Goal: Communication & Community: Answer question/provide support

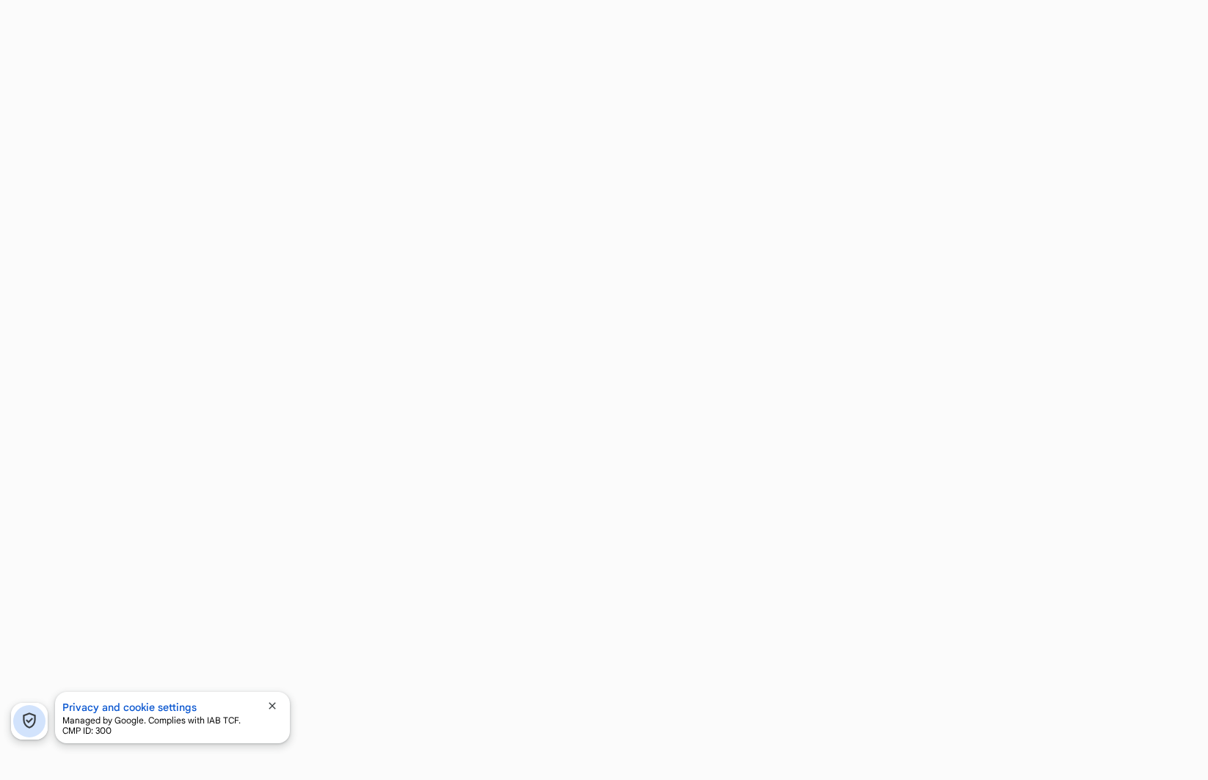
click at [271, 705] on span "close" at bounding box center [272, 706] width 12 height 12
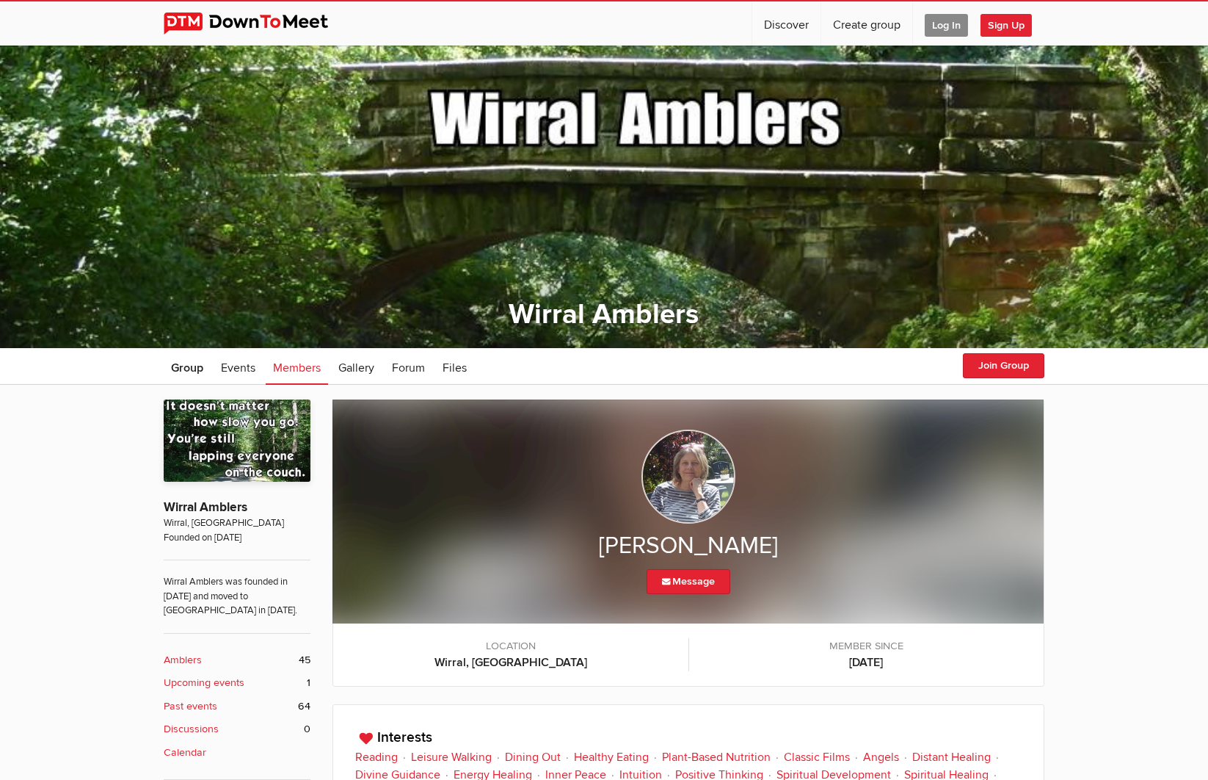
click at [943, 28] on span "Log In" at bounding box center [946, 25] width 43 height 23
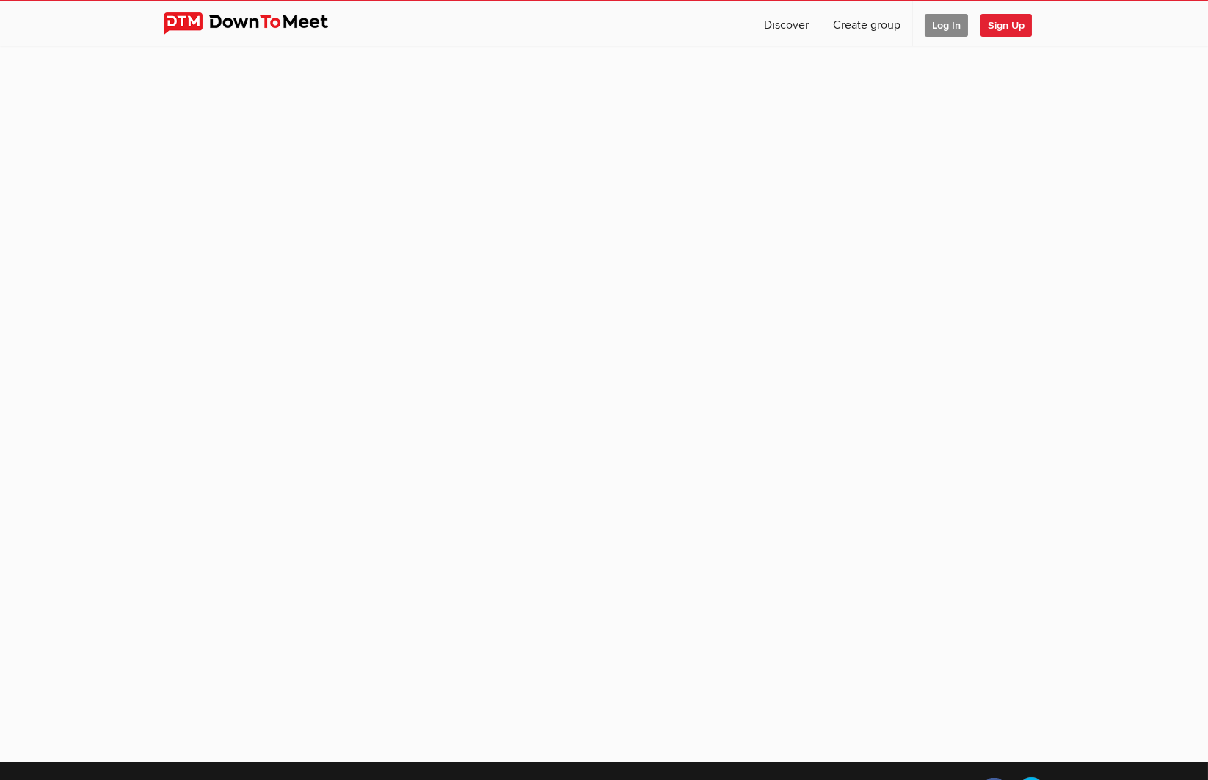
click at [947, 29] on span "Log In" at bounding box center [946, 25] width 43 height 23
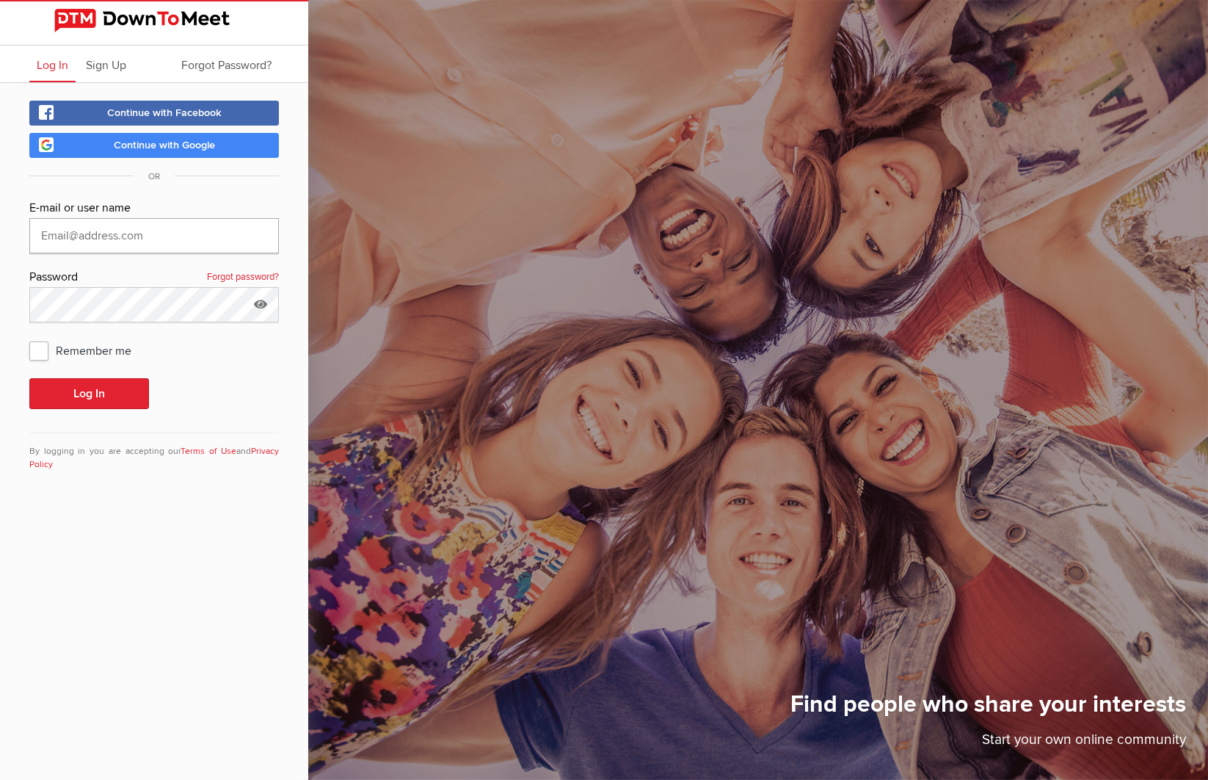
click at [47, 226] on input "text" at bounding box center [154, 235] width 250 height 35
type input "g0veoo@ntlworld.com"
click at [98, 394] on button "Log In" at bounding box center [89, 393] width 120 height 31
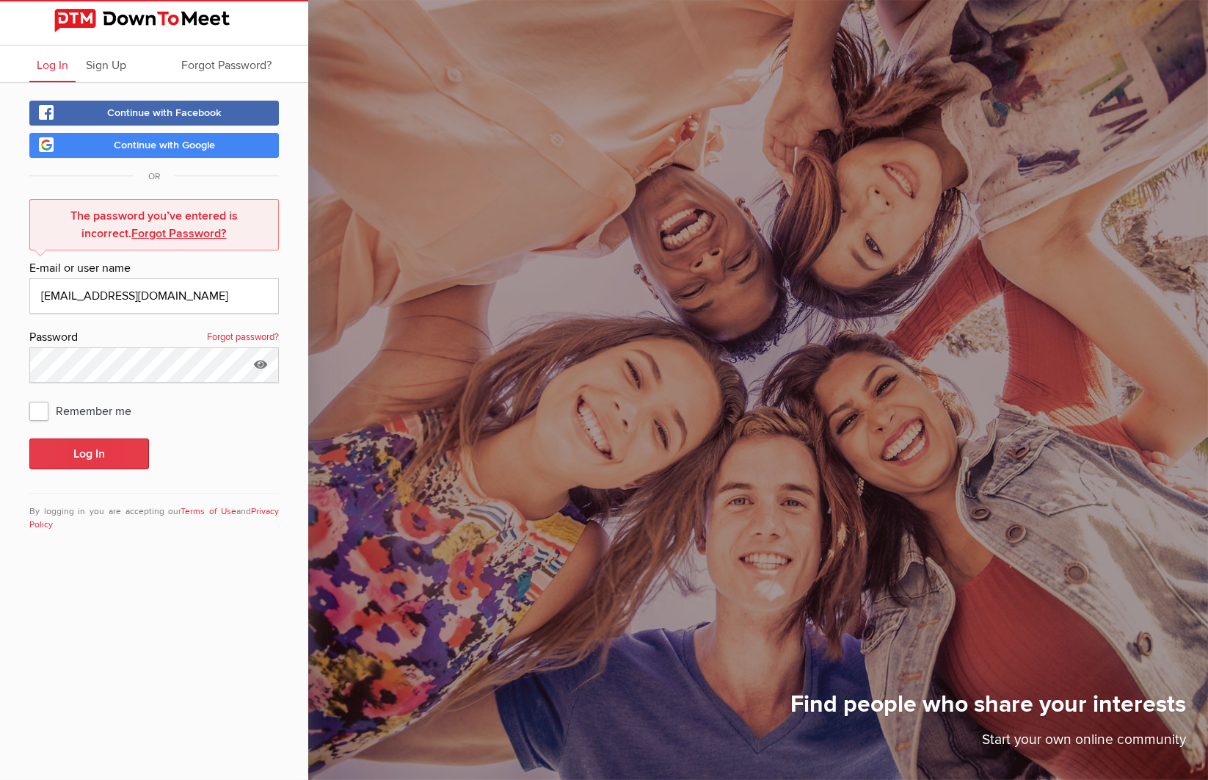
click at [92, 454] on button "Log In" at bounding box center [89, 453] width 120 height 31
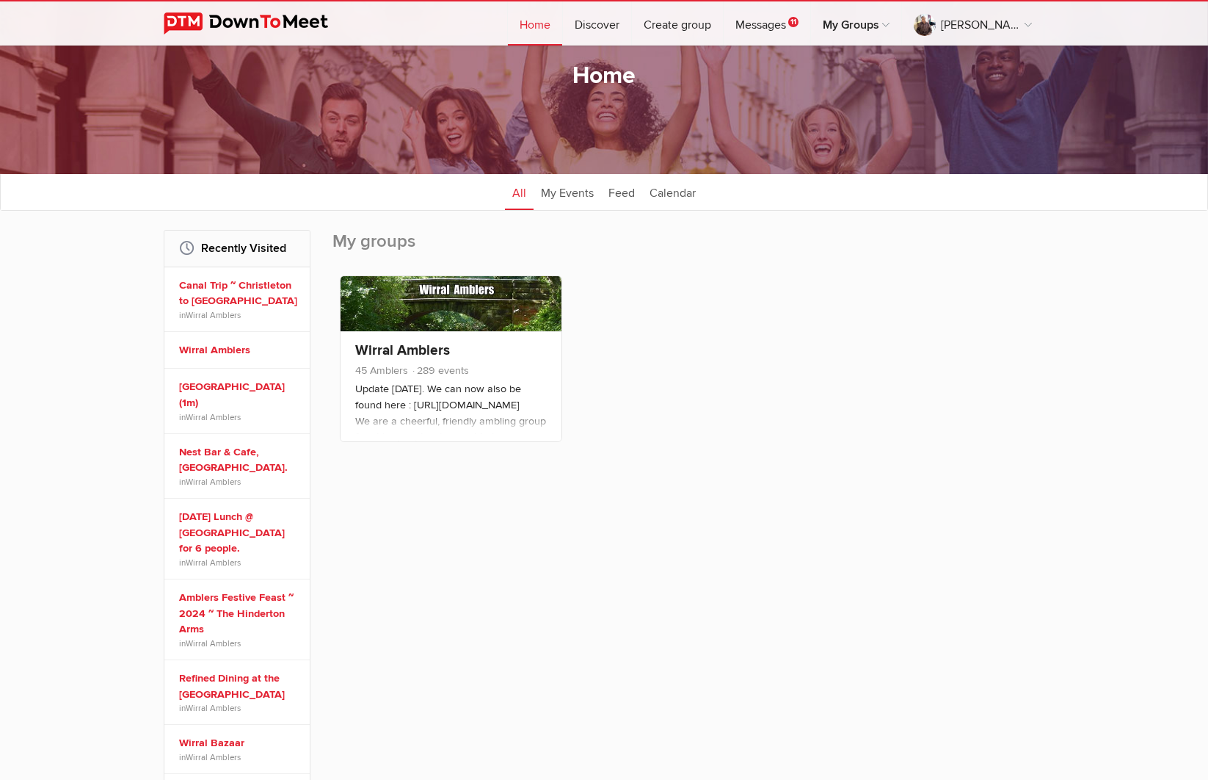
scroll to position [133, 0]
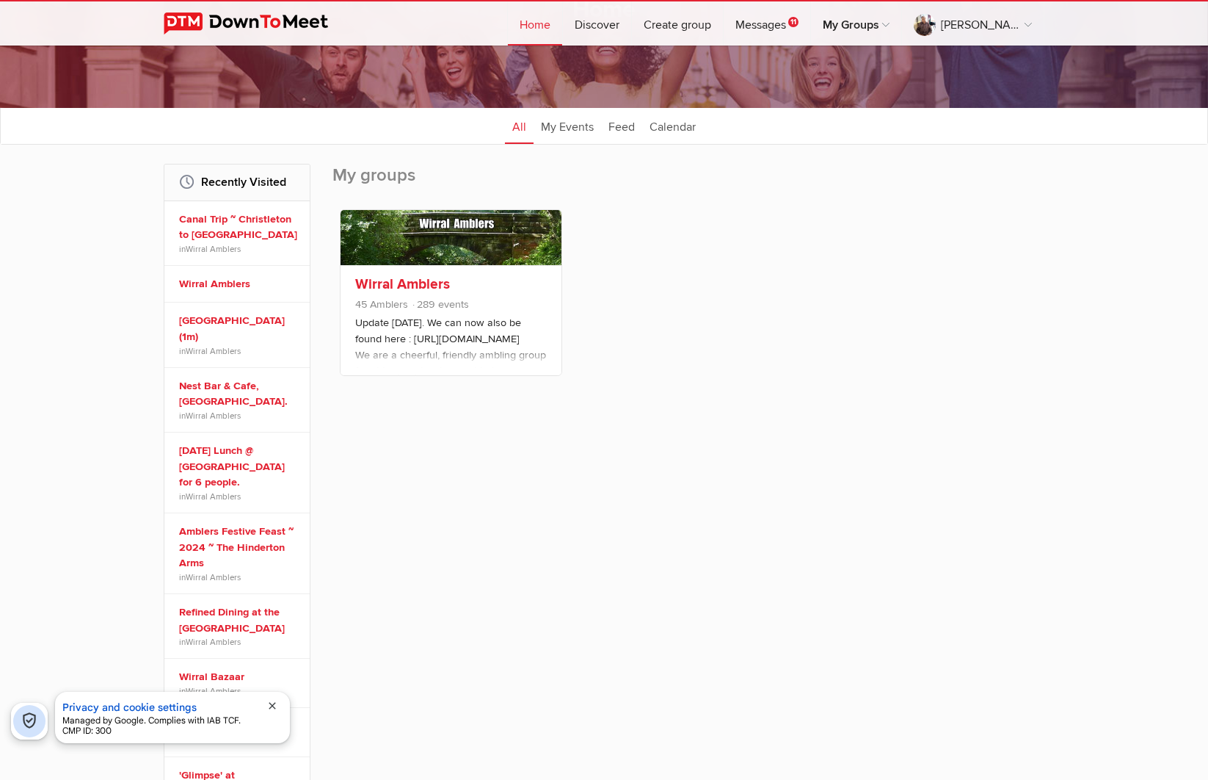
click at [397, 283] on link "Wirral Amblers" at bounding box center [402, 284] width 95 height 18
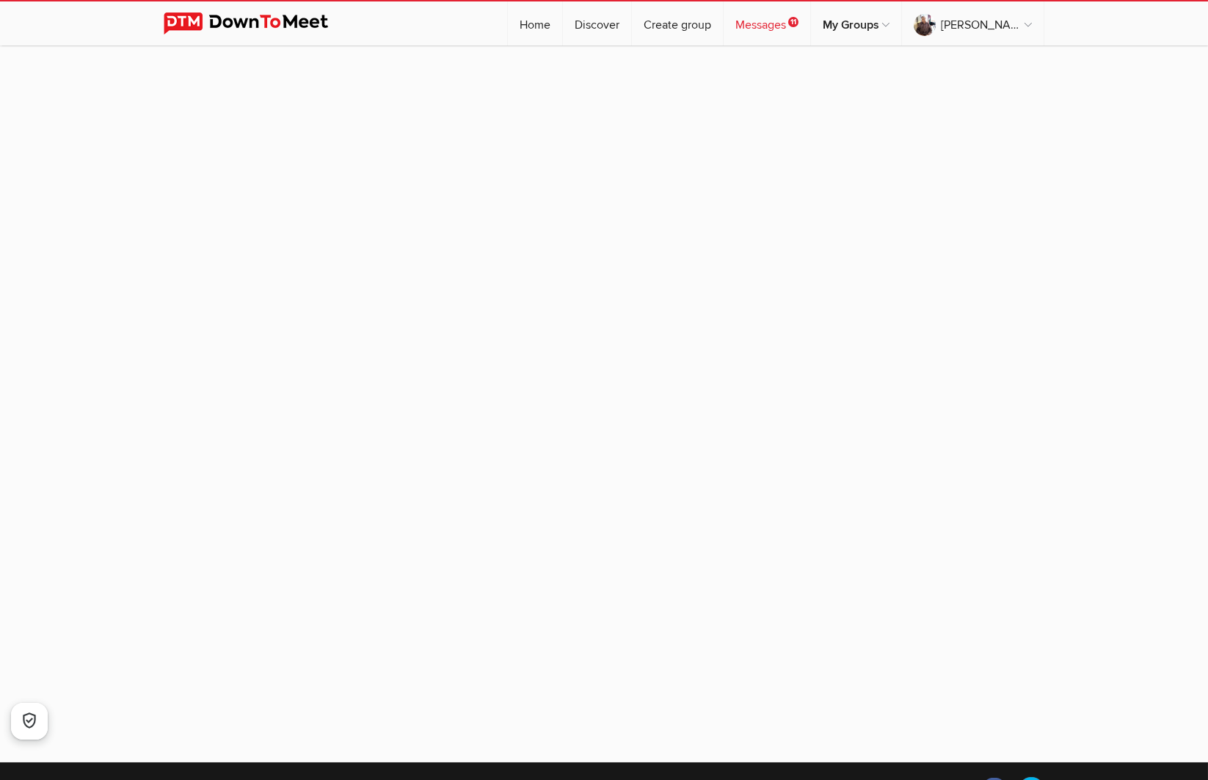
click at [777, 29] on link "Messages 11" at bounding box center [767, 23] width 87 height 44
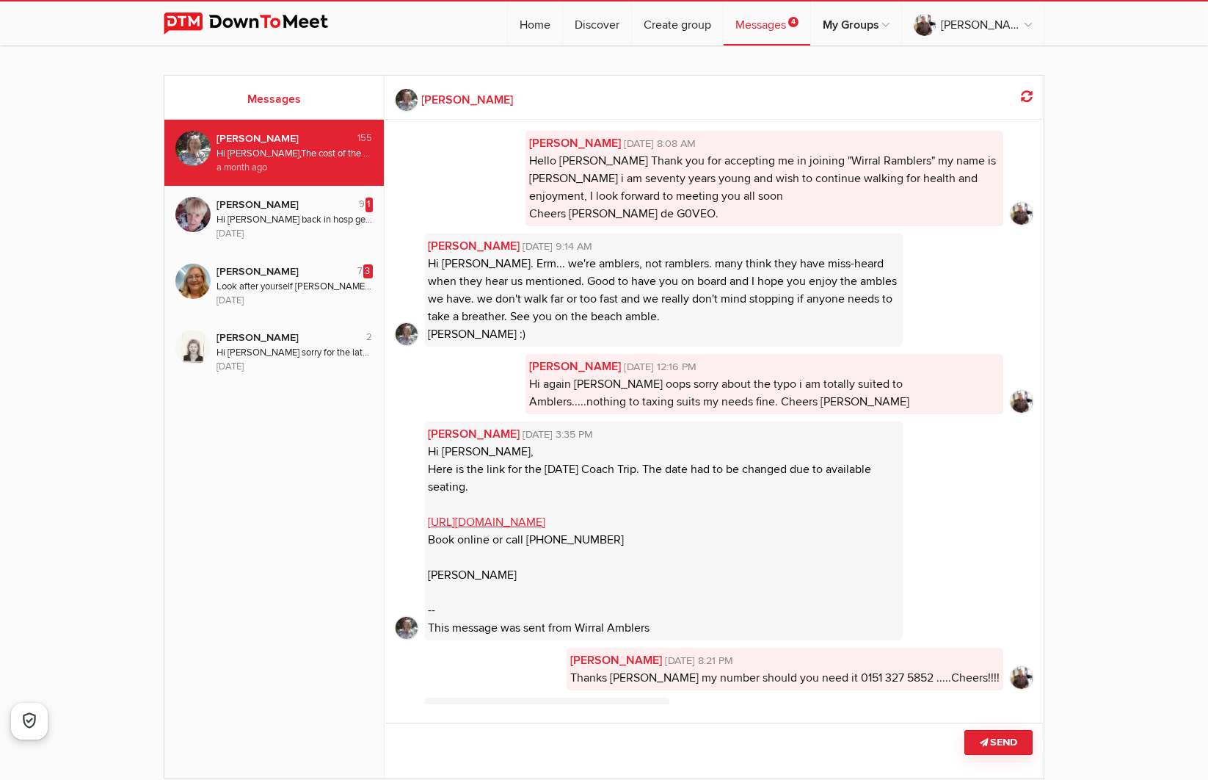
scroll to position [16268, 0]
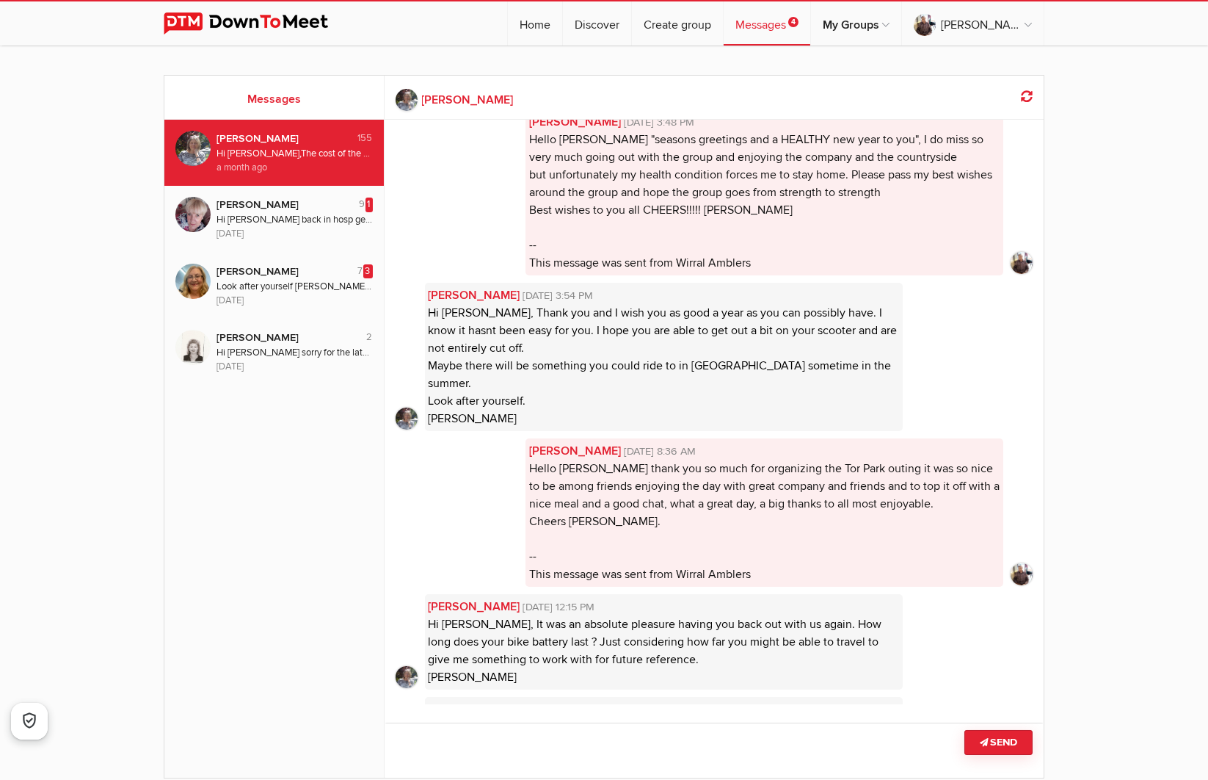
click at [299, 156] on div "Hi Russ, The cost of the canal trip currently split between ten members will be…" at bounding box center [295, 154] width 156 height 14
click at [306, 159] on div "Hi Russ, The cost of the canal trip currently split between ten members will be…" at bounding box center [295, 154] width 156 height 14
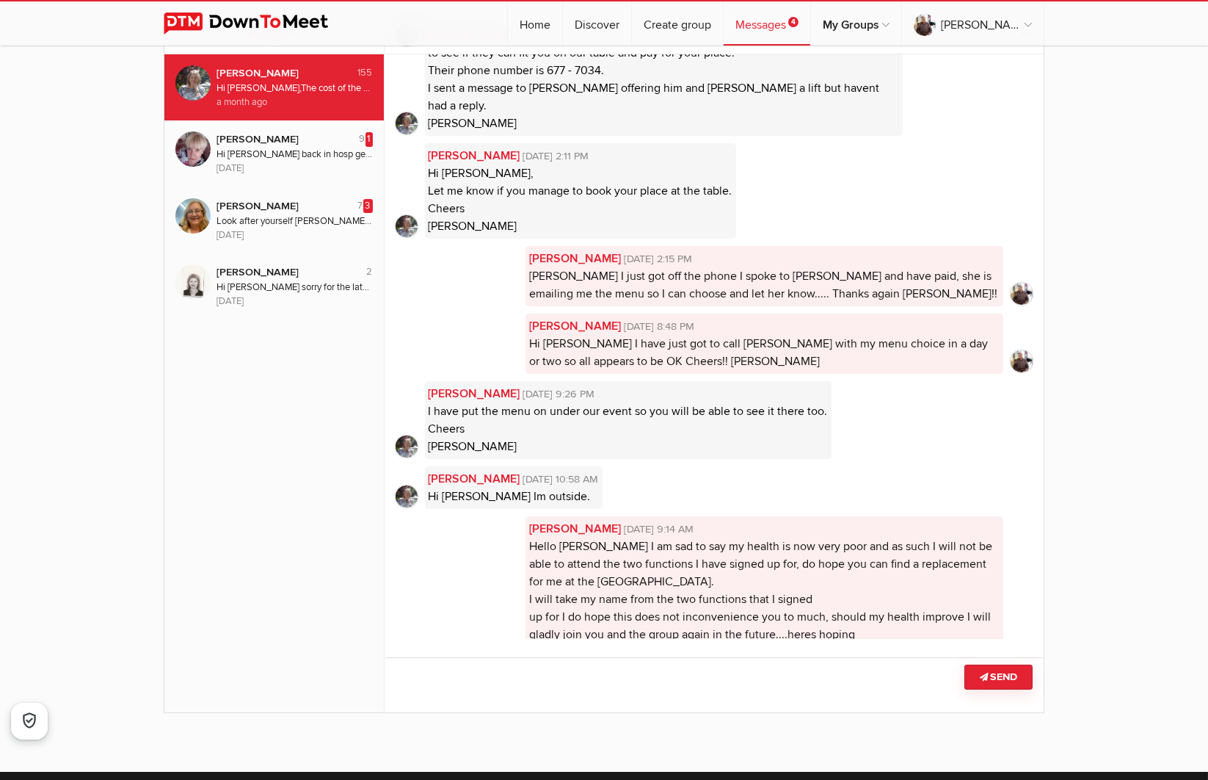
scroll to position [0, 0]
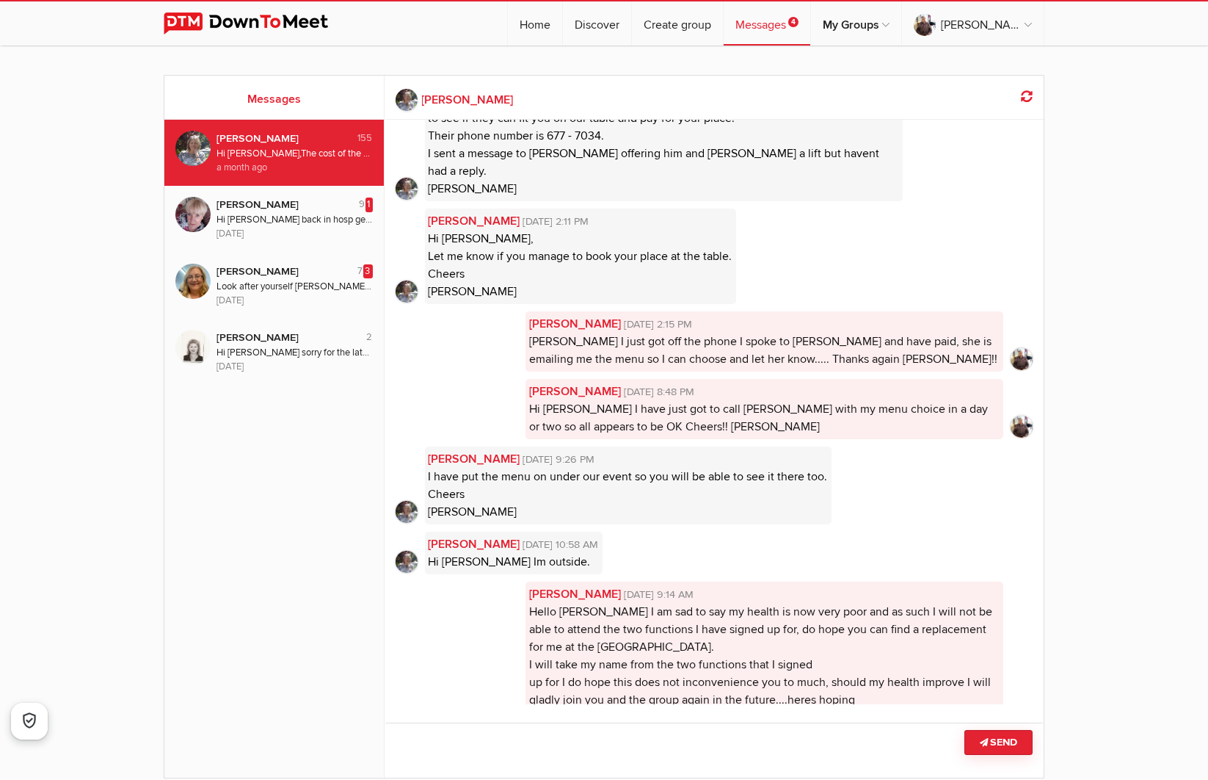
click at [196, 150] on img at bounding box center [192, 148] width 35 height 35
click at [194, 150] on img at bounding box center [192, 148] width 35 height 35
drag, startPoint x: 306, startPoint y: 145, endPoint x: 126, endPoint y: 201, distance: 189.2
click at [124, 200] on sp-group-messages "Messages 155 Ruth x Hi Russ, The cost of the canal trip currently split between…" at bounding box center [604, 441] width 1208 height 762
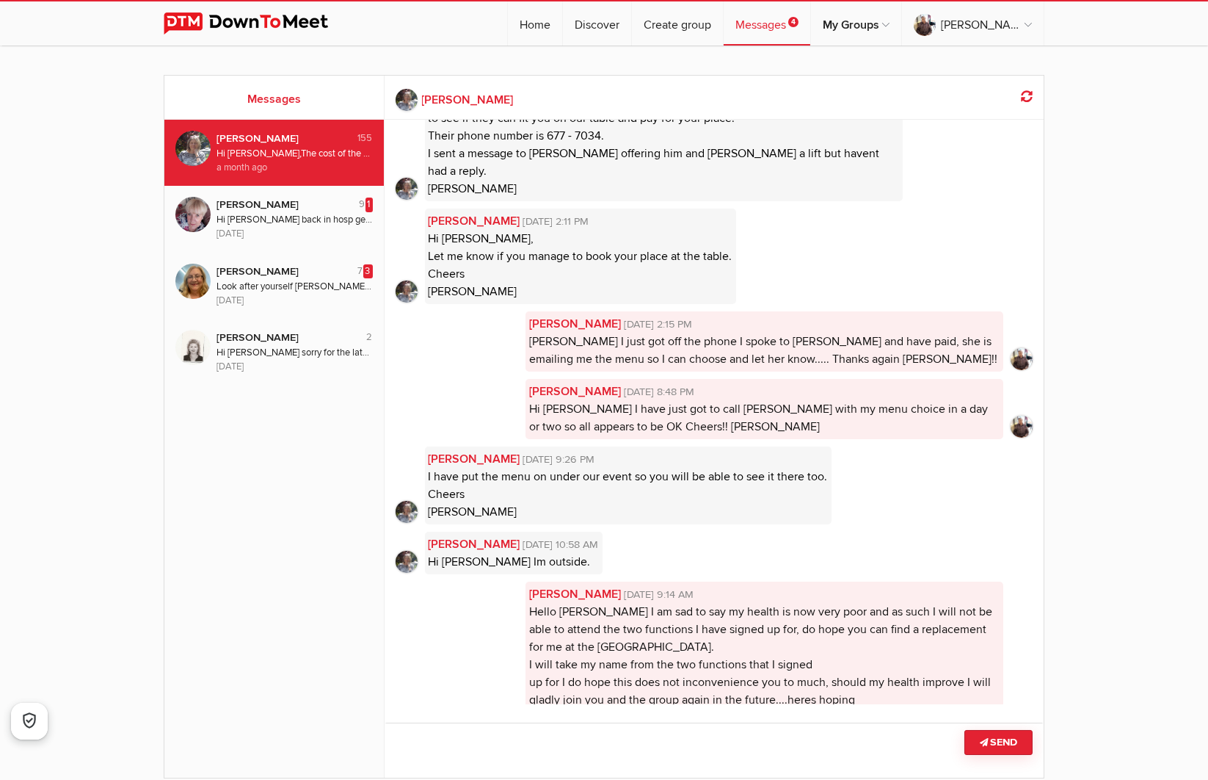
click at [406, 501] on img at bounding box center [407, 512] width 22 height 22
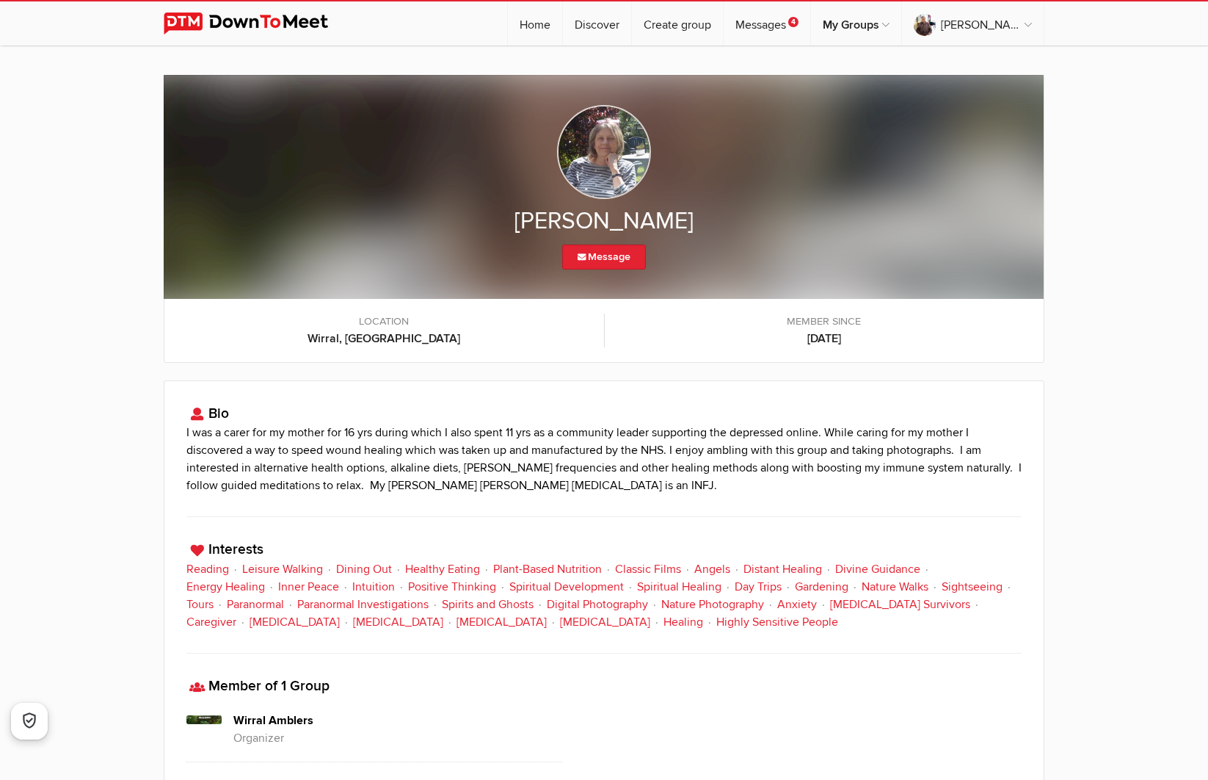
drag, startPoint x: 406, startPoint y: 129, endPoint x: 395, endPoint y: 180, distance: 51.8
click at [396, 179] on div at bounding box center [603, 152] width 835 height 94
click at [605, 250] on link "Message" at bounding box center [604, 256] width 84 height 25
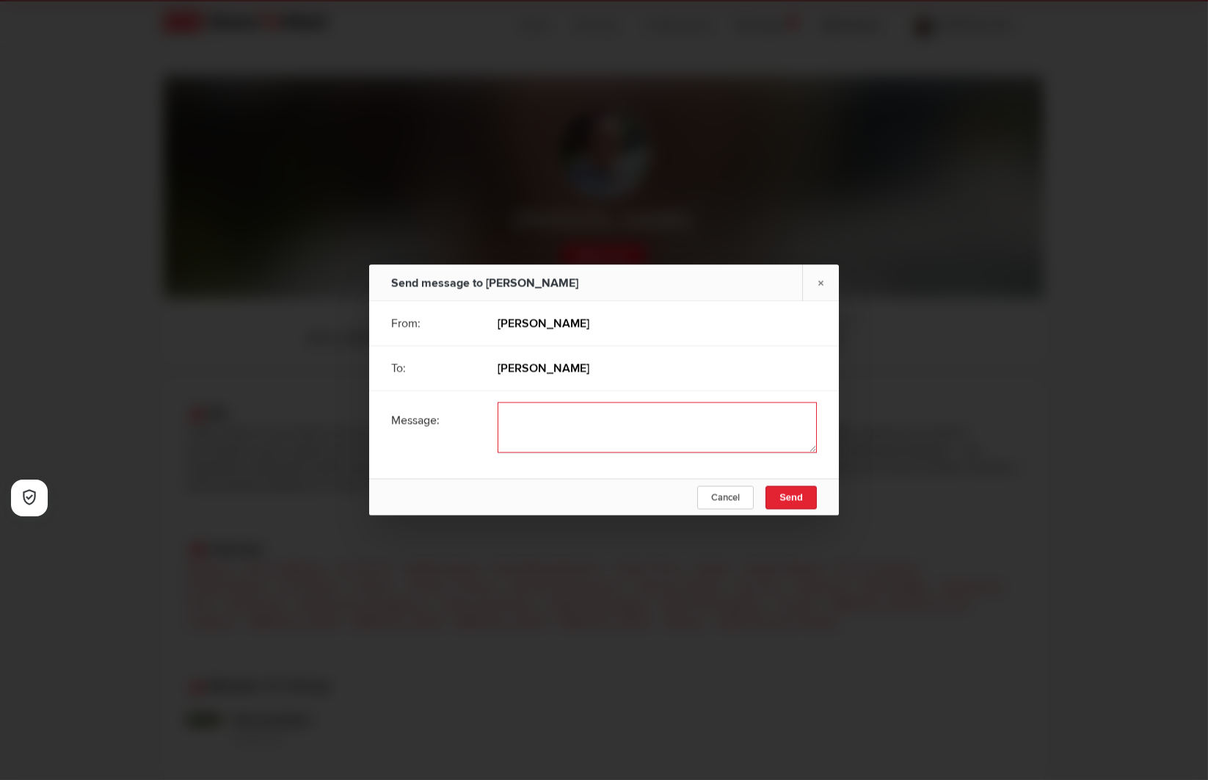
click at [518, 425] on textarea at bounding box center [657, 427] width 319 height 51
click at [622, 419] on textarea at bounding box center [657, 427] width 319 height 51
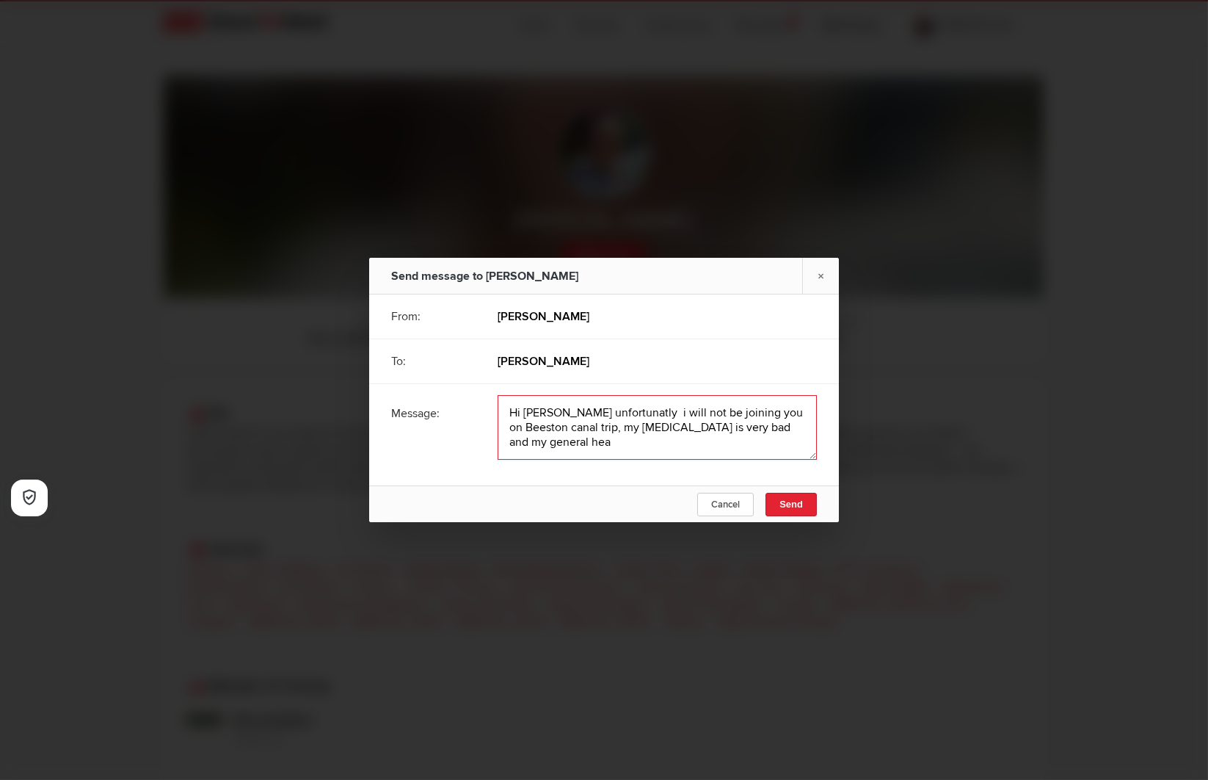
scroll to position [1, 0]
click at [680, 442] on textarea at bounding box center [657, 427] width 319 height 65
drag, startPoint x: 733, startPoint y: 440, endPoint x: 823, endPoint y: 474, distance: 96.0
click at [735, 441] on textarea at bounding box center [657, 427] width 319 height 65
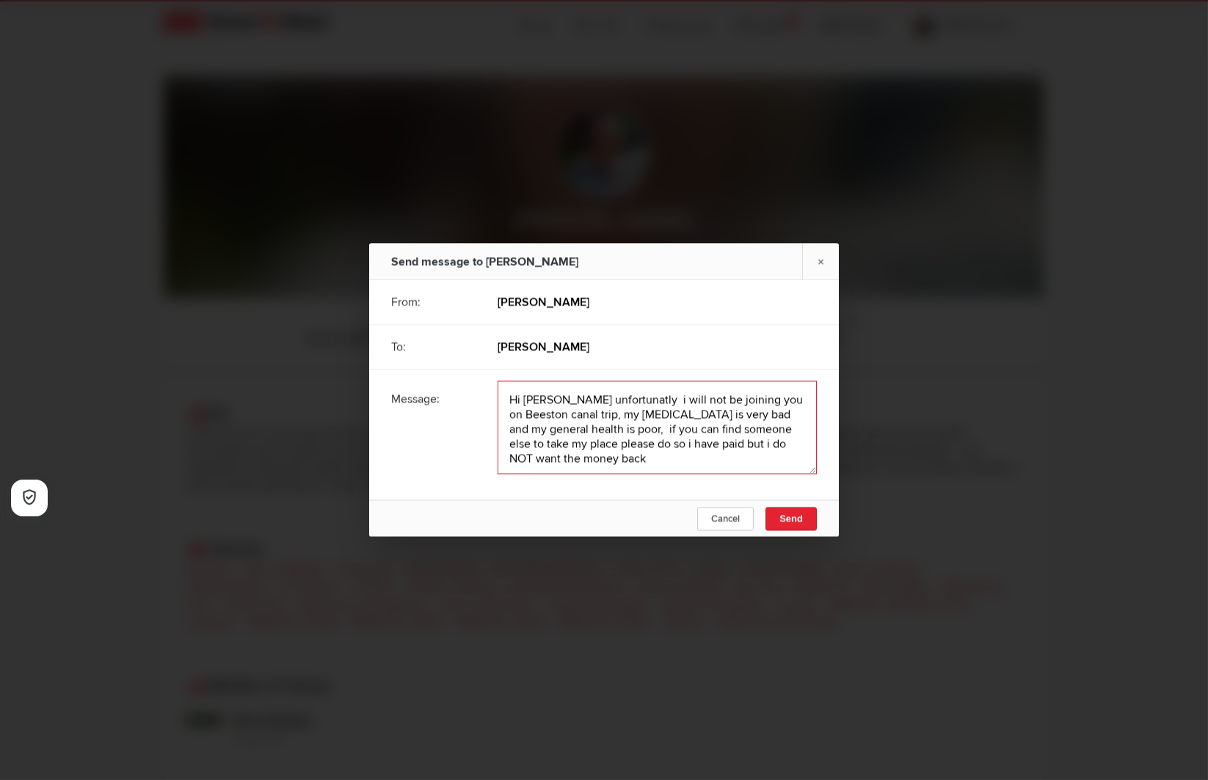
click at [603, 440] on textarea at bounding box center [657, 427] width 319 height 93
click at [576, 455] on textarea at bounding box center [657, 427] width 319 height 93
click at [597, 399] on textarea at bounding box center [657, 427] width 319 height 93
click at [600, 399] on textarea at bounding box center [657, 427] width 319 height 93
type textarea "Hi Ruth unfortunatly i will not be joining you on Beeston canal trip, my hip ar…"
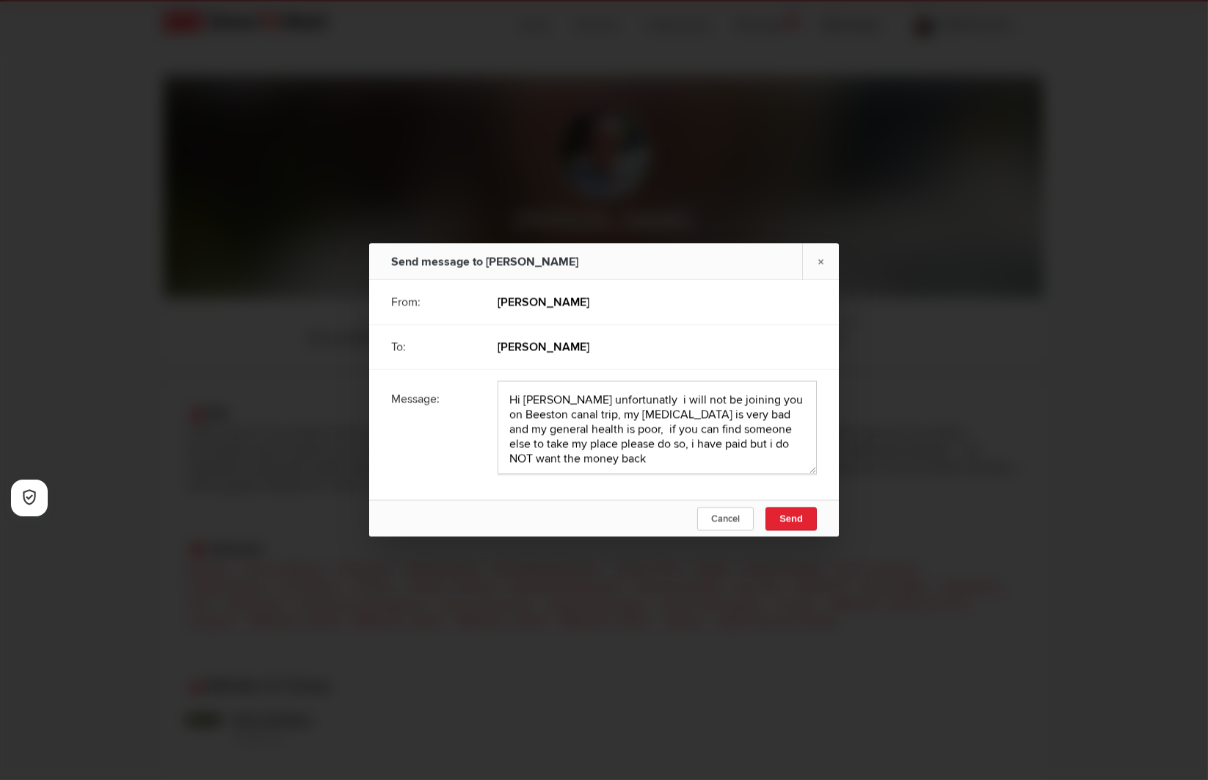
drag, startPoint x: 600, startPoint y: 399, endPoint x: 1048, endPoint y: 623, distance: 500.3
click at [1048, 623] on div at bounding box center [604, 390] width 1208 height 780
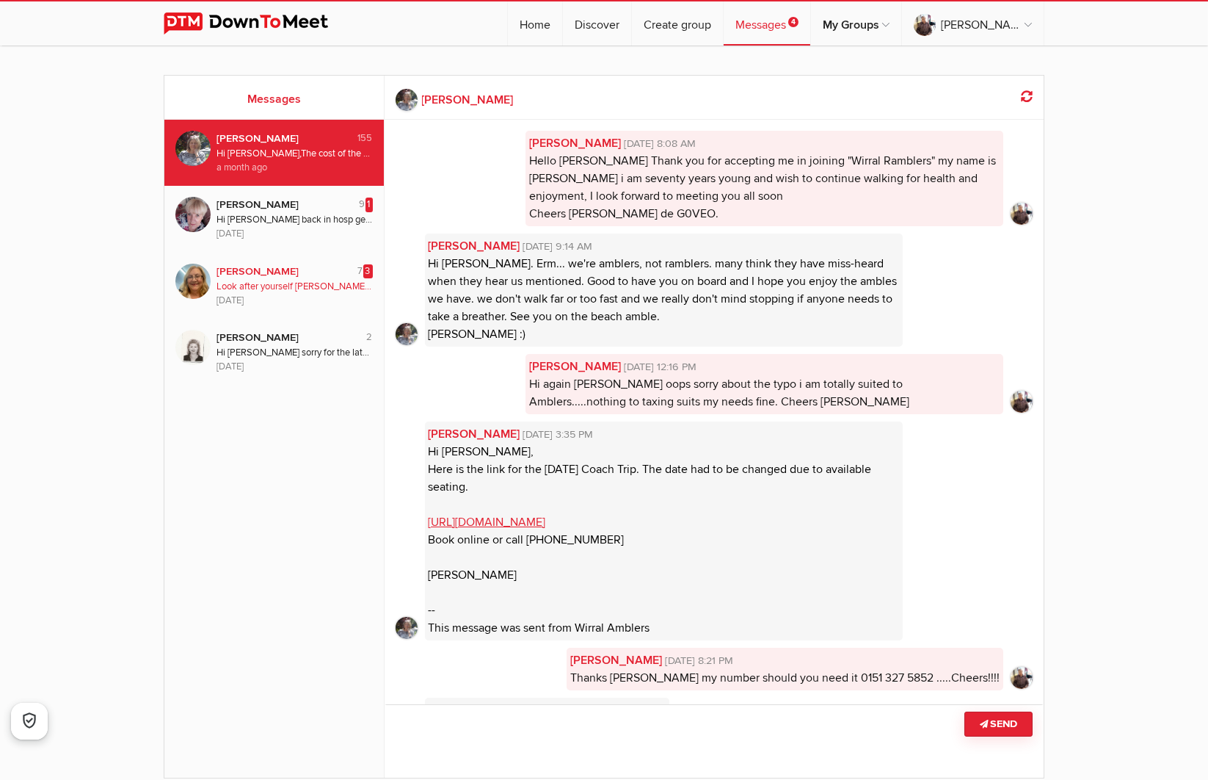
scroll to position [16268, 0]
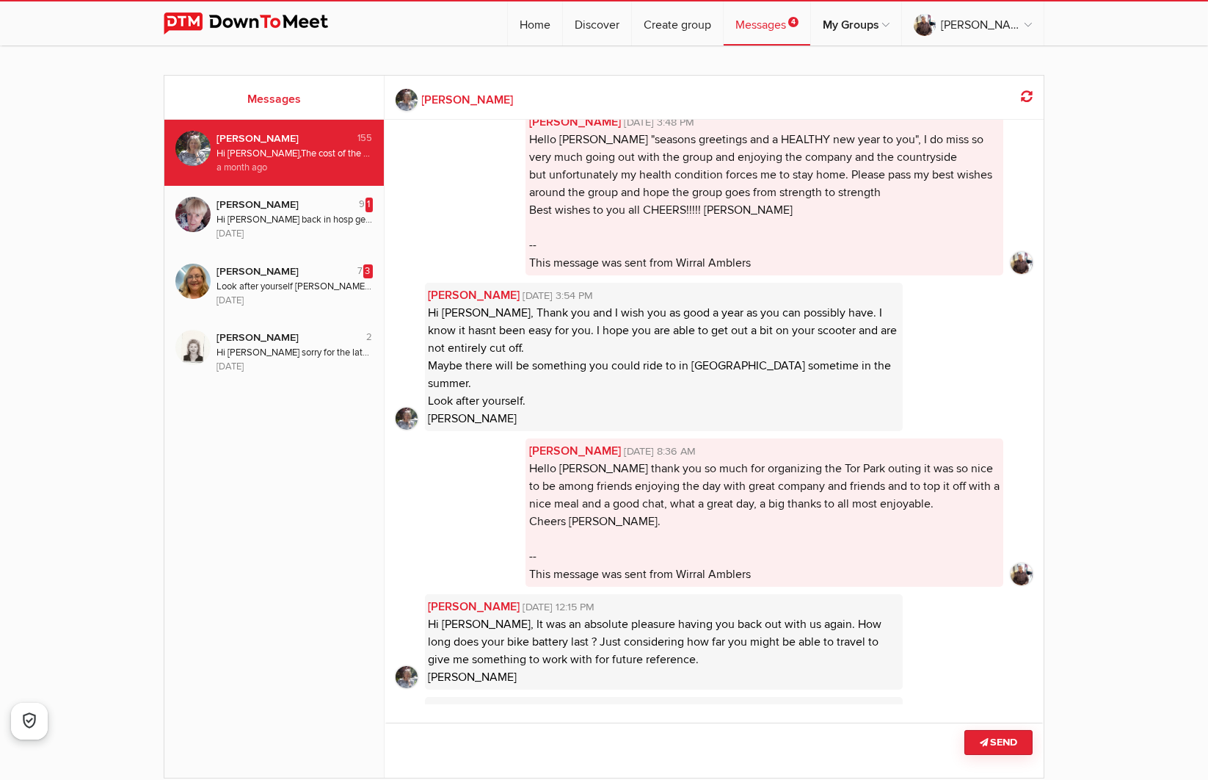
click at [701, 438] on div "Russ Myatt Apr 1, 2025, 8:36 AM Hello Ruth thank you so much for organizing the…" at bounding box center [765, 512] width 478 height 148
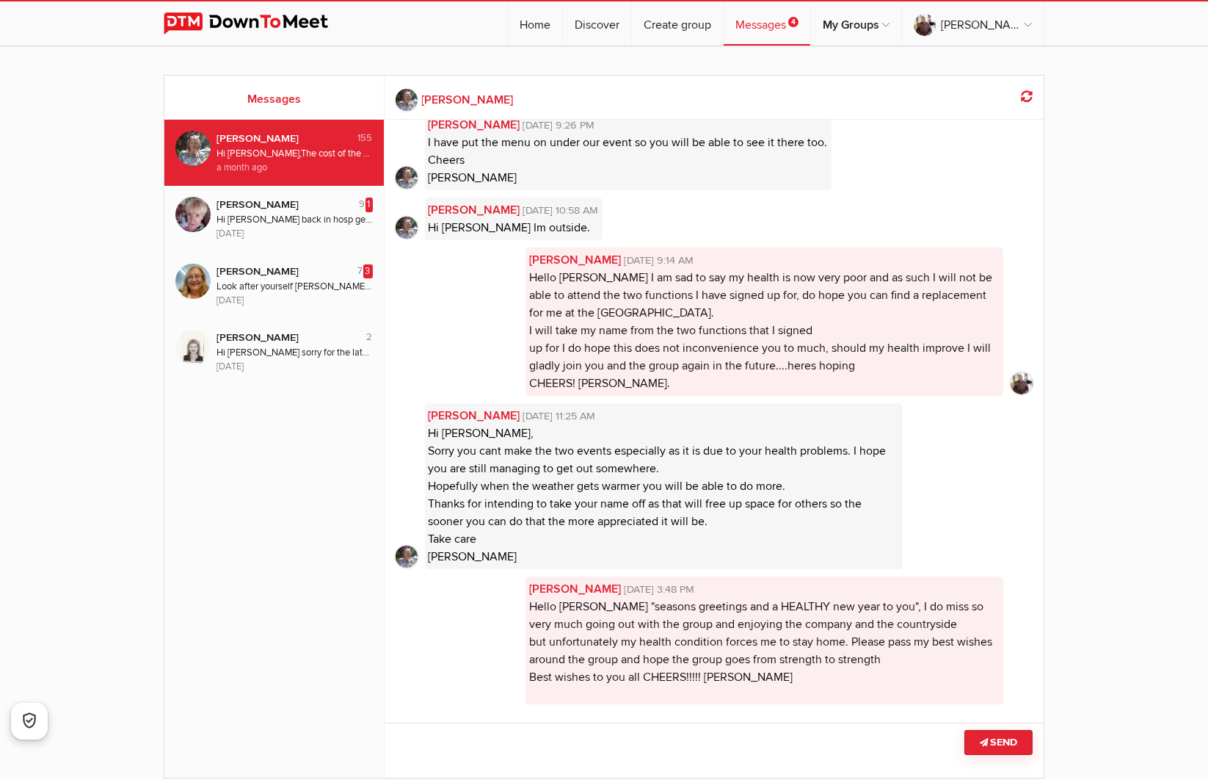
scroll to position [16201, 0]
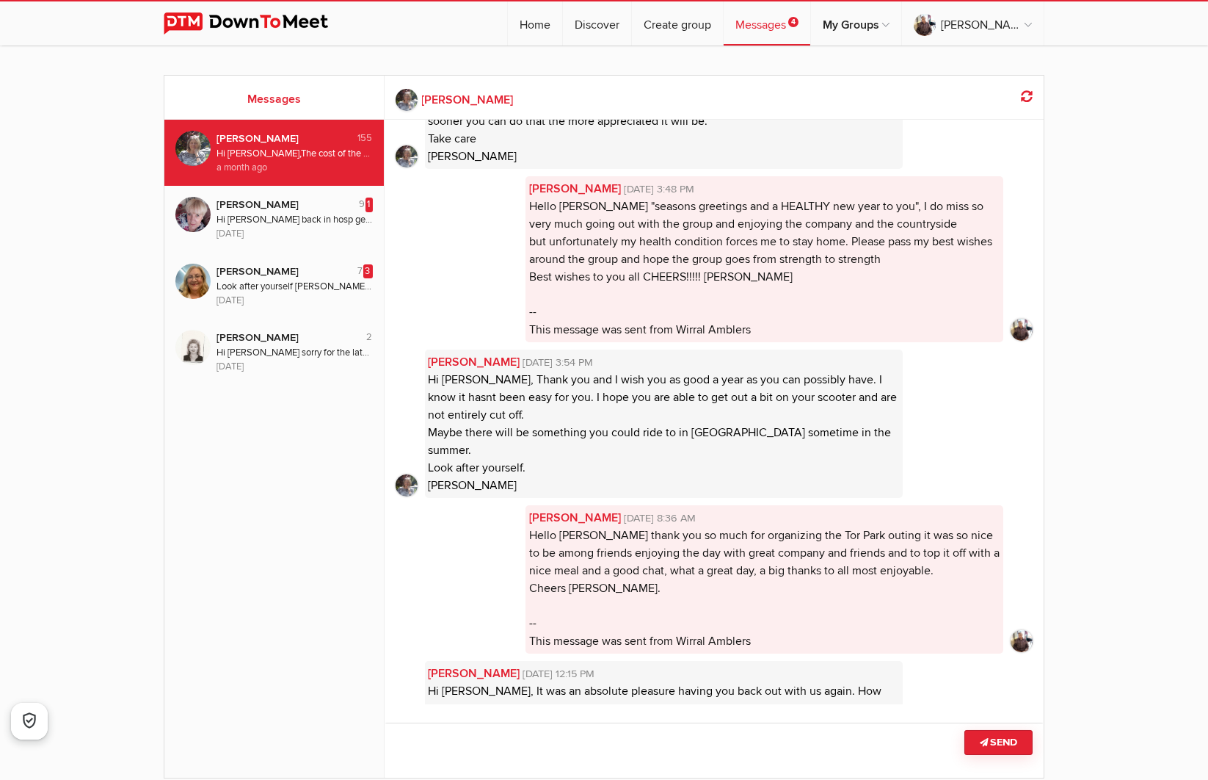
click at [1001, 740] on button "Send" at bounding box center [999, 742] width 68 height 25
